Goal: Task Accomplishment & Management: Manage account settings

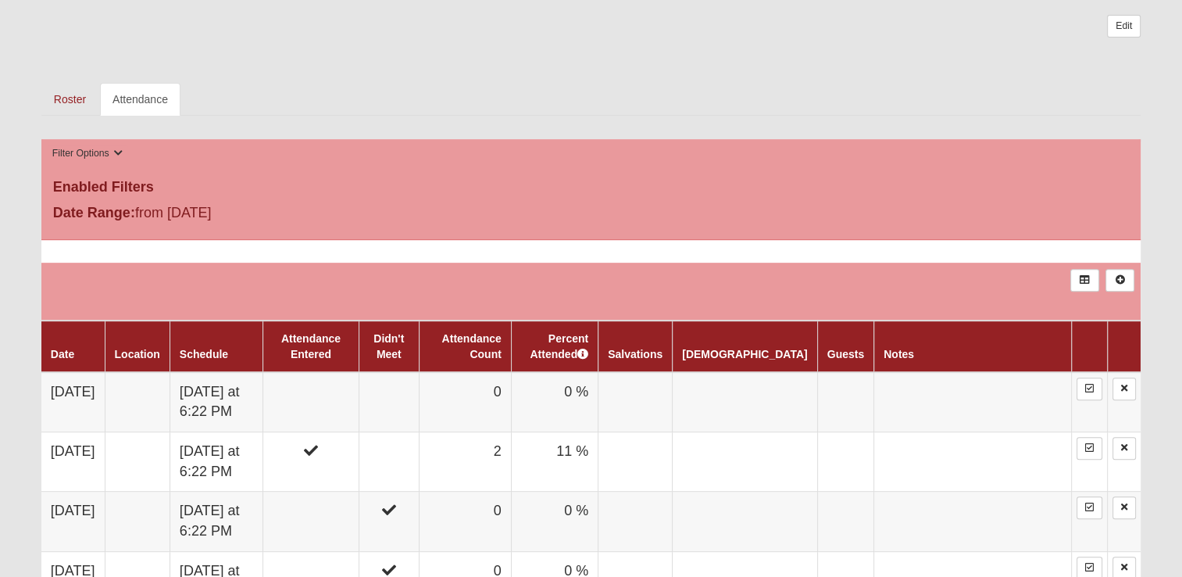
scroll to position [625, 0]
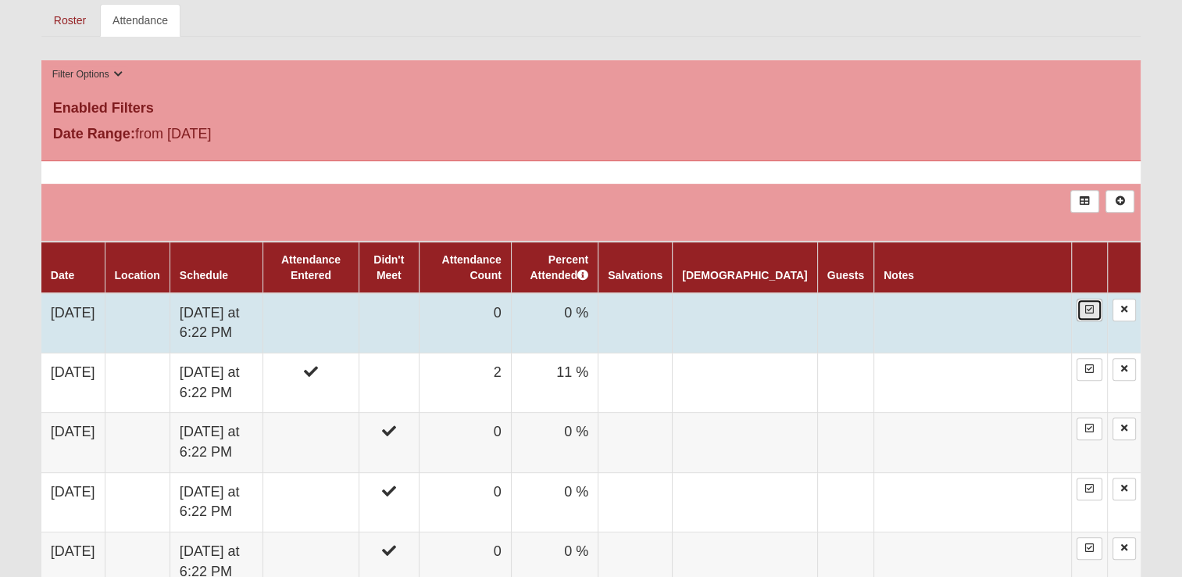
click at [1088, 313] on link at bounding box center [1090, 309] width 26 height 23
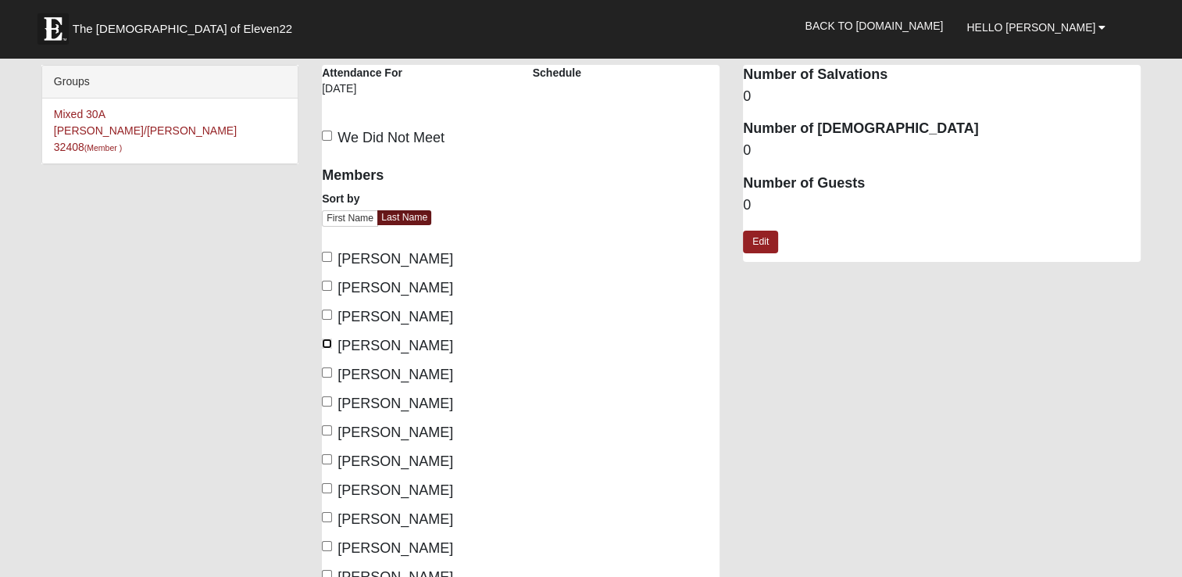
click at [328, 343] on input "[PERSON_NAME]" at bounding box center [327, 343] width 10 height 10
checkbox input "true"
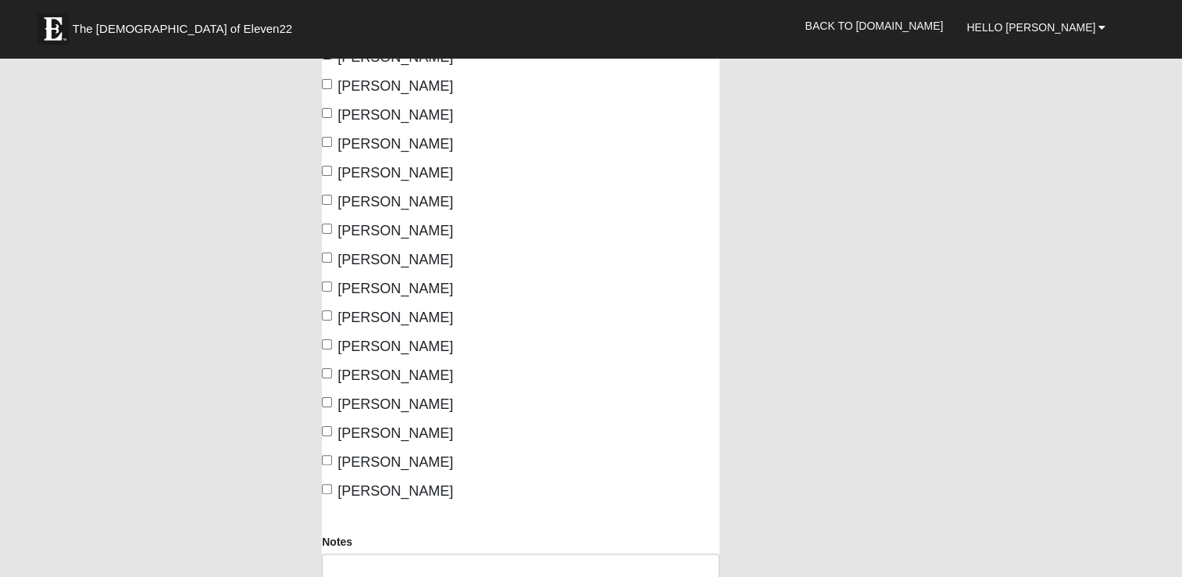
scroll to position [312, 0]
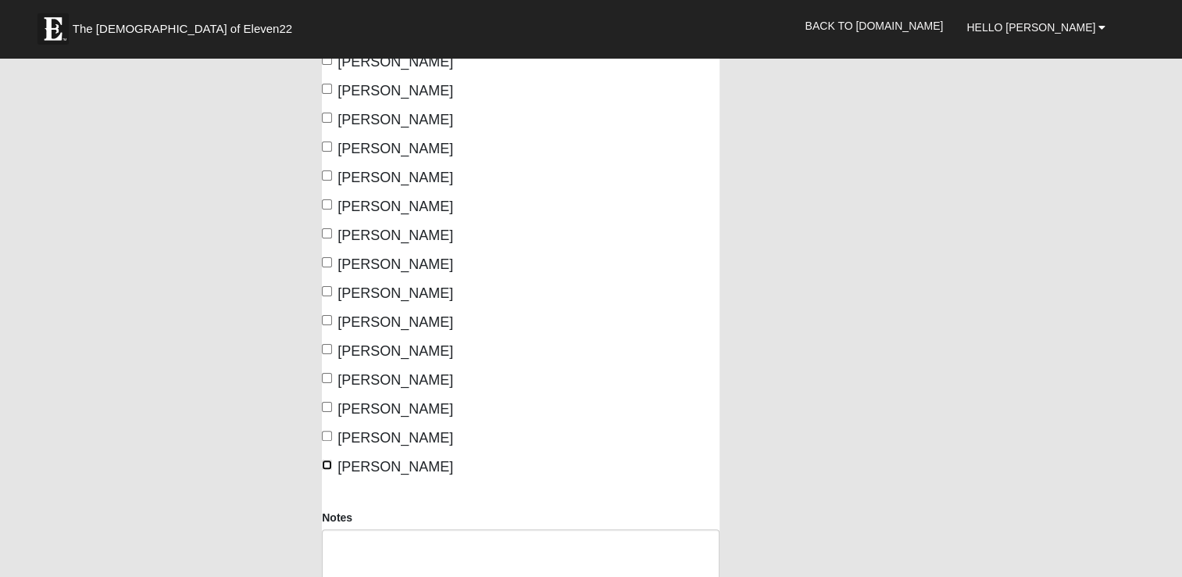
click at [328, 463] on input "[PERSON_NAME]" at bounding box center [327, 464] width 10 height 10
checkbox input "true"
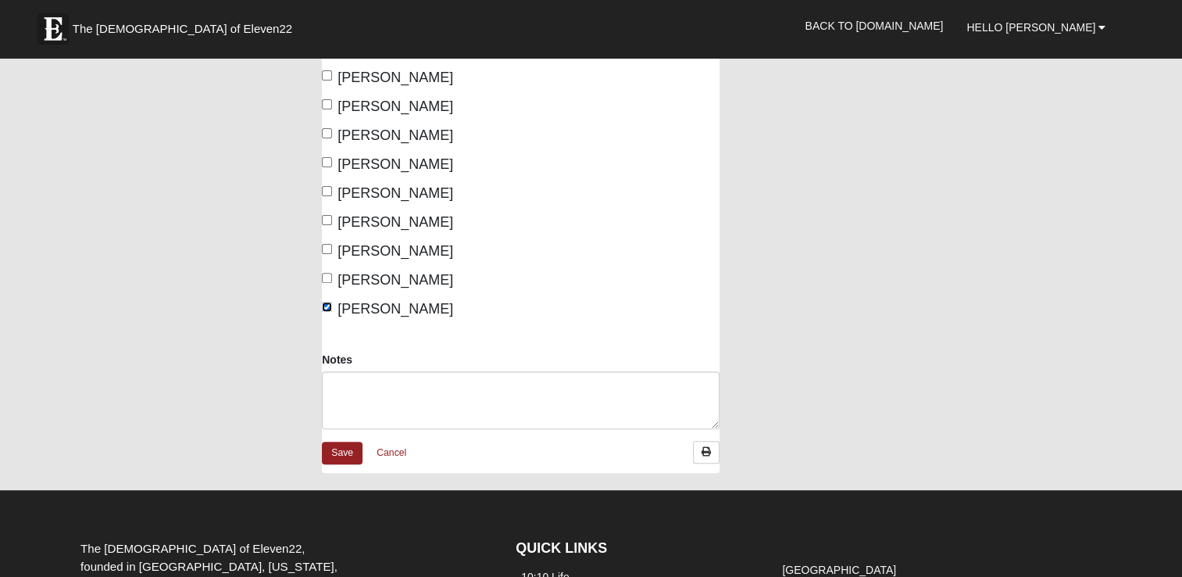
scroll to position [697, 0]
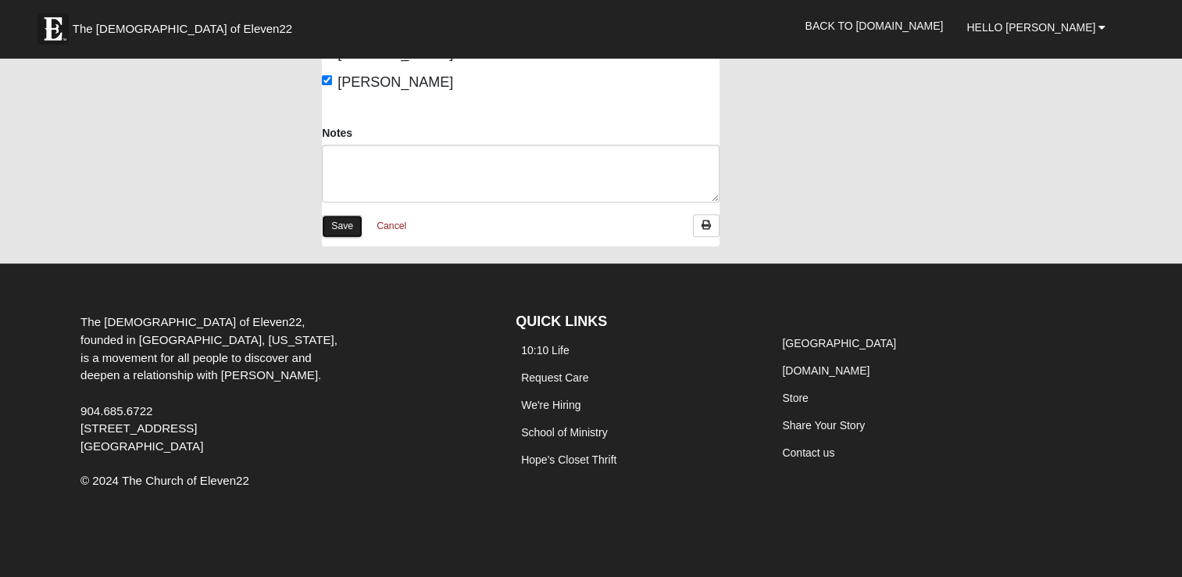
click at [350, 225] on link "Save" at bounding box center [342, 226] width 41 height 23
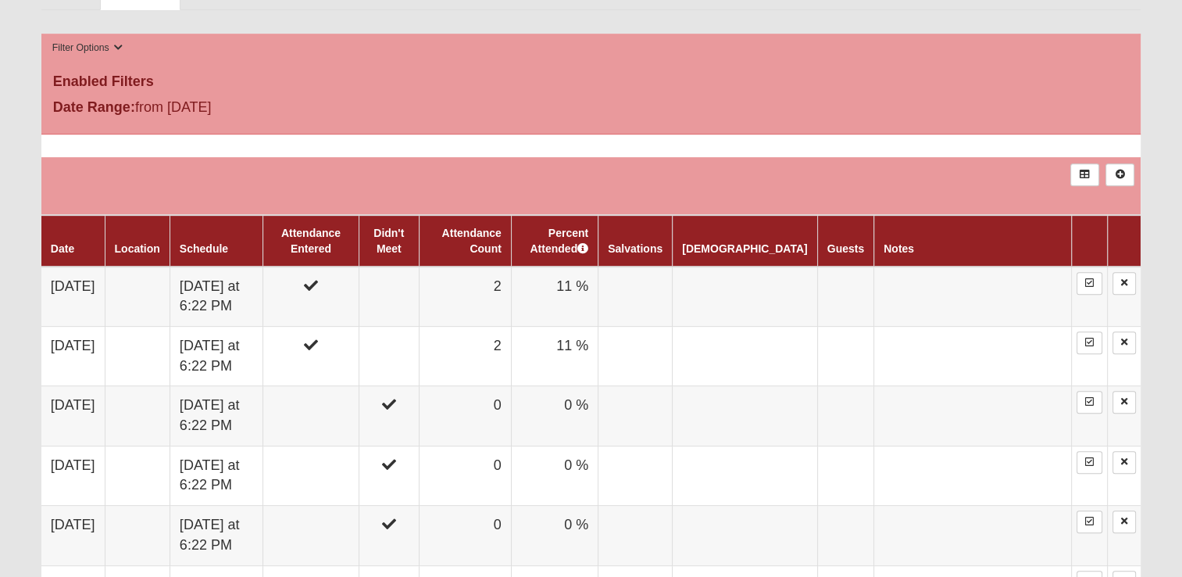
scroll to position [781, 0]
